Goal: Task Accomplishment & Management: Use online tool/utility

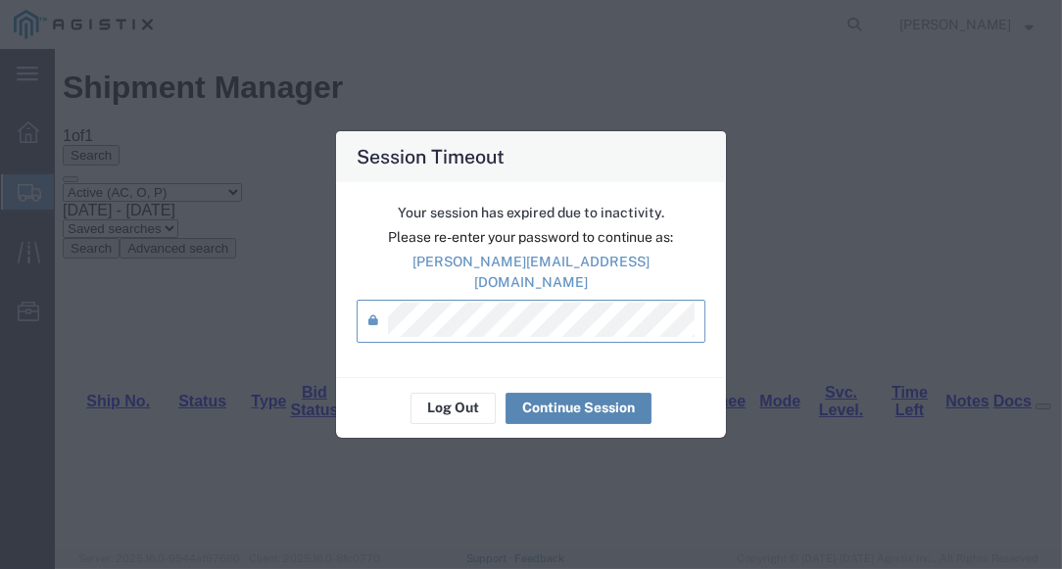
click at [559, 396] on button "Continue Session" at bounding box center [579, 408] width 146 height 31
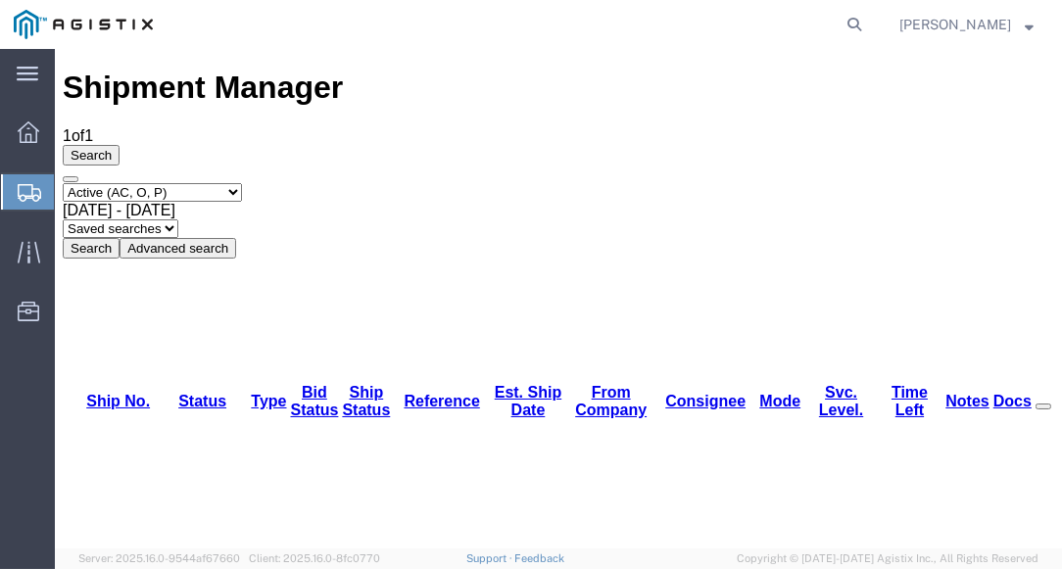
click at [476, 70] on div "Shipment Manager 1 of 1 Search Select status Active (AC, O, P) All Approved Awa…" at bounding box center [559, 164] width 992 height 188
click at [273, 74] on h1 "Shipment Manager" at bounding box center [559, 88] width 992 height 36
click at [360, 74] on div "Shipment Manager 1 of 1 Search Select status Active (AC, O, P) All Approved Awa…" at bounding box center [559, 164] width 992 height 188
click at [385, 19] on agx-global-search at bounding box center [557, 24] width 627 height 49
drag, startPoint x: 392, startPoint y: 69, endPoint x: 404, endPoint y: 49, distance: 22.9
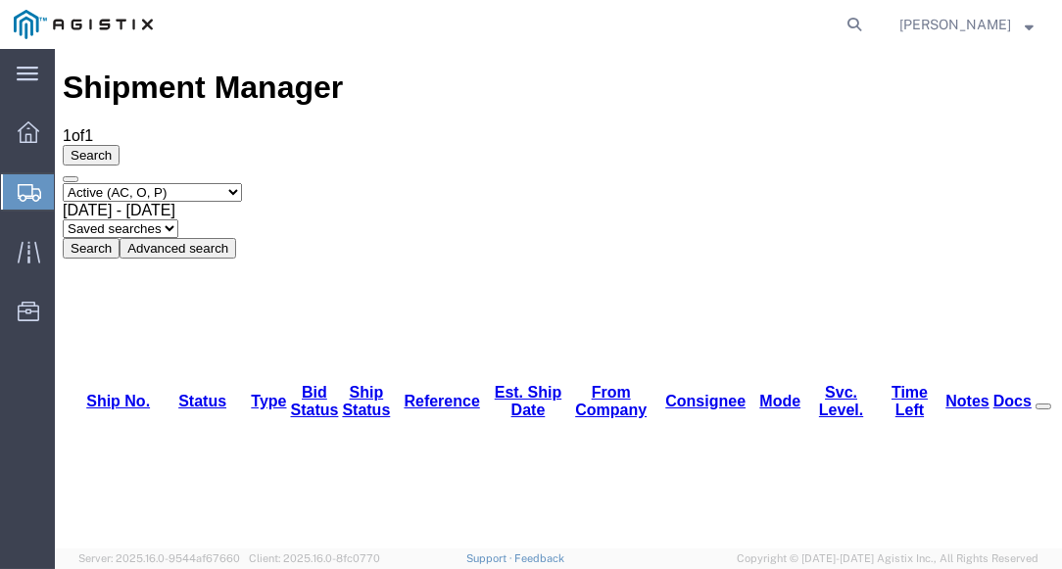
click at [392, 70] on div "Shipment Manager 1 of 1 Search Select status Active (AC, O, P) All Approved Awa…" at bounding box center [559, 164] width 992 height 188
click at [425, 16] on agx-global-search at bounding box center [557, 24] width 627 height 49
drag, startPoint x: 411, startPoint y: 291, endPoint x: 159, endPoint y: 289, distance: 251.9
click at [404, 70] on div "Shipment Manager 1 of 1 Search Select status Active (AC, O, P) All Approved Awa…" at bounding box center [559, 164] width 992 height 188
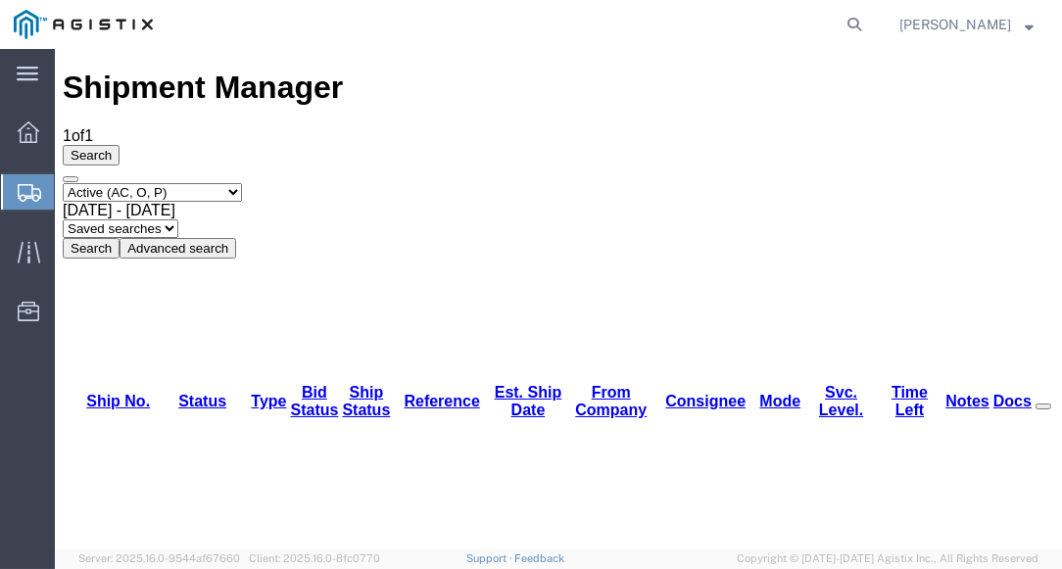
drag, startPoint x: 340, startPoint y: 76, endPoint x: 343, endPoint y: 57, distance: 19.8
click at [339, 76] on div "Shipment Manager 1 of 1 Search Select status Active (AC, O, P) All Approved Awa…" at bounding box center [559, 164] width 992 height 188
click at [380, 27] on agx-global-search at bounding box center [557, 24] width 627 height 49
click at [360, 71] on div "Shipment Manager 1 of 1 Search Select status Active (AC, O, P) All Approved Awa…" at bounding box center [559, 164] width 992 height 188
click at [383, 21] on agx-global-search at bounding box center [557, 24] width 627 height 49
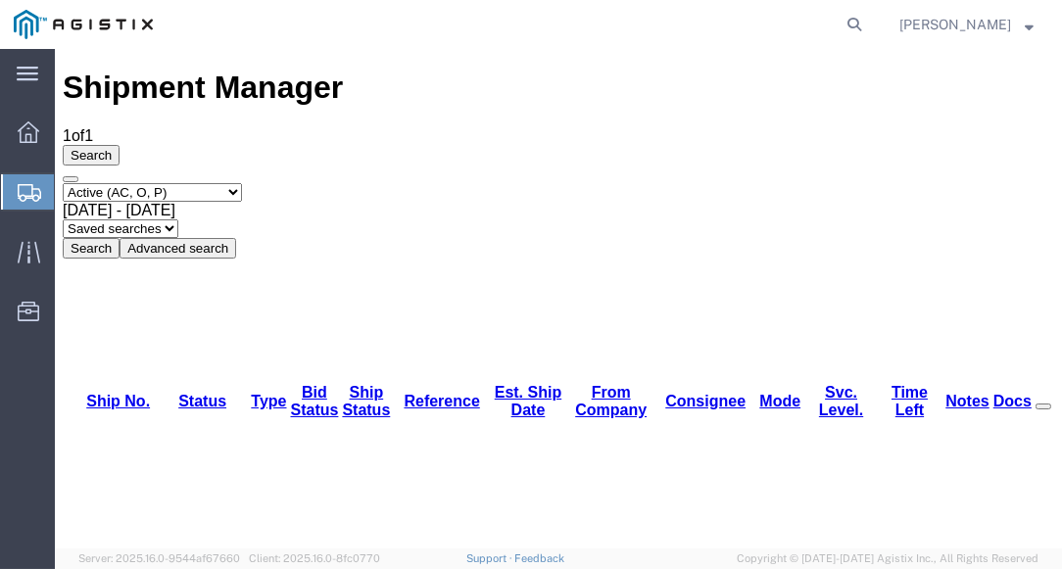
click at [370, 74] on div "Shipment Manager 1 of 1 Search Select status Active (AC, O, P) All Approved Awa…" at bounding box center [559, 164] width 992 height 188
click at [373, 17] on agx-global-search at bounding box center [557, 24] width 627 height 49
